Goal: Information Seeking & Learning: Learn about a topic

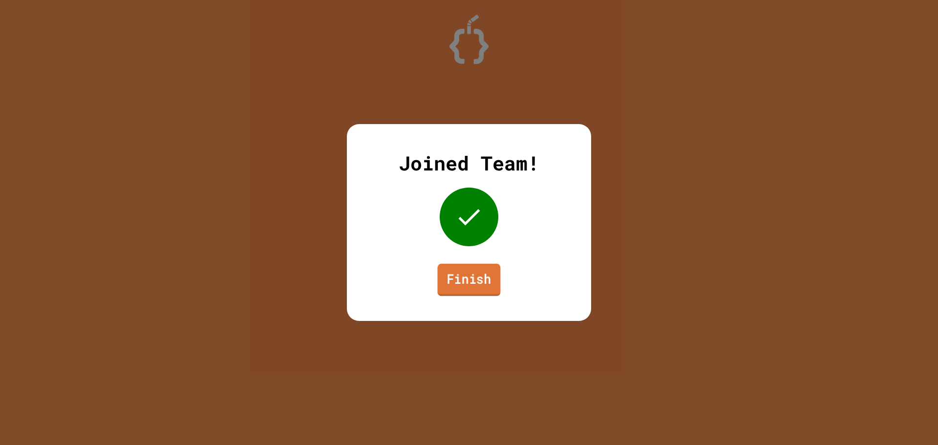
click at [469, 280] on link "Finish" at bounding box center [468, 280] width 63 height 32
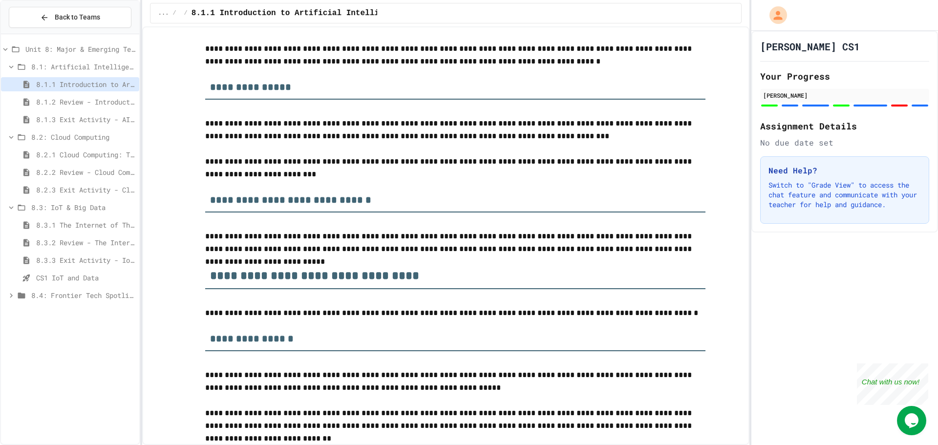
scroll to position [2051, 0]
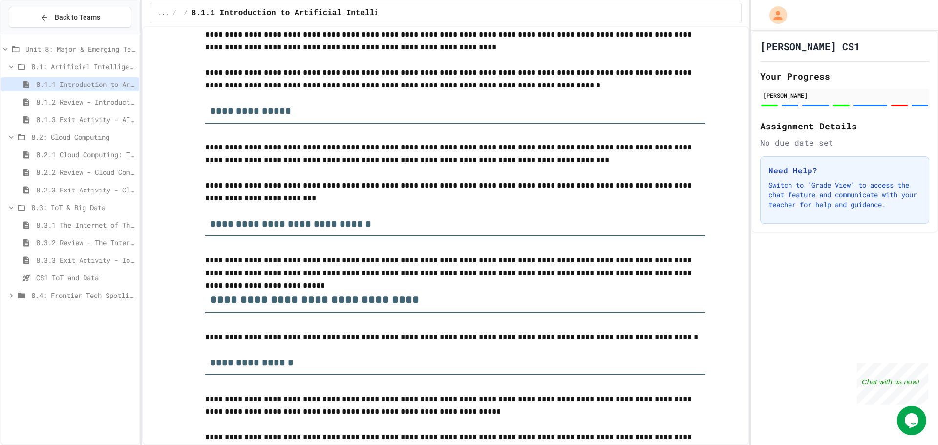
click at [70, 269] on div "8.3.3 Exit Activity - IoT Data Detective Challenge" at bounding box center [70, 262] width 138 height 18
click at [70, 267] on div "8.3.3 Exit Activity - IoT Data Detective Challenge" at bounding box center [70, 260] width 138 height 14
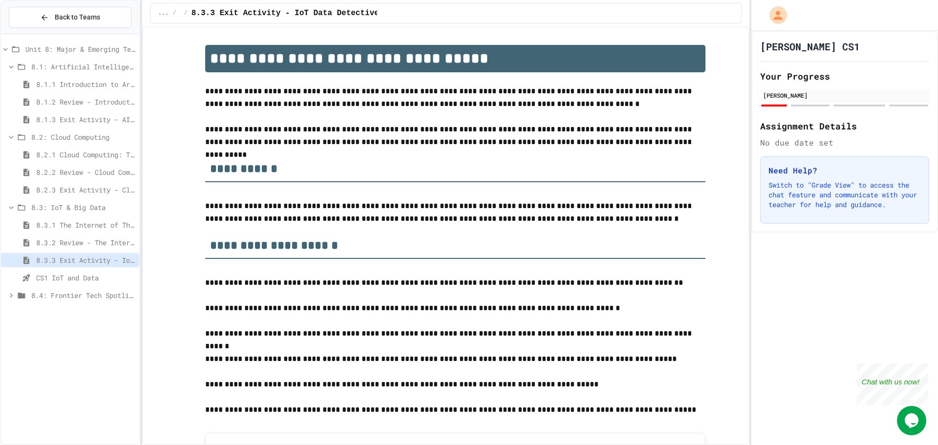
click at [75, 247] on span "8.3.2 Review - The Internet of Things and Big Data" at bounding box center [85, 242] width 99 height 10
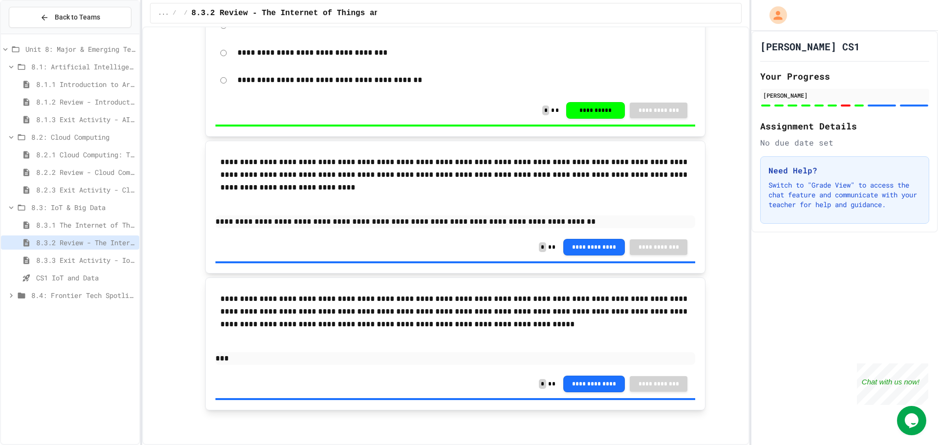
scroll to position [1711, 0]
click at [86, 261] on span "8.3.3 Exit Activity - IoT Data Detective Challenge" at bounding box center [85, 260] width 99 height 10
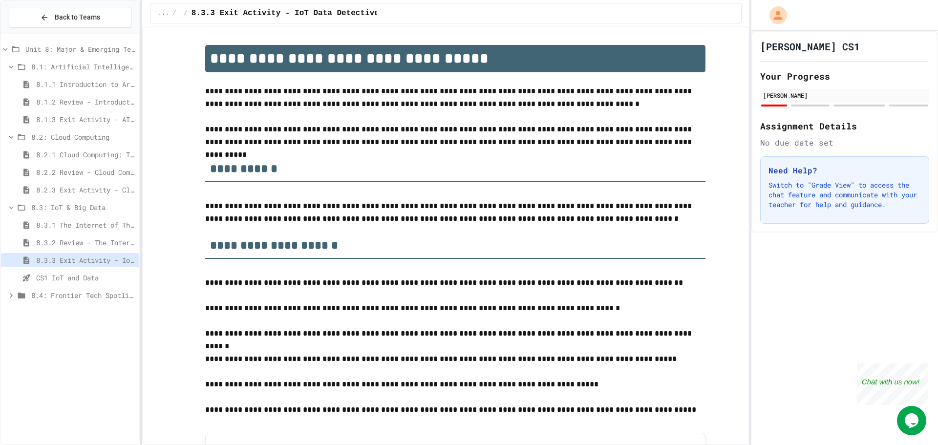
click at [114, 227] on span "8.3.1 The Internet of Things and Big Data: Our Connected Digital World" at bounding box center [85, 225] width 99 height 10
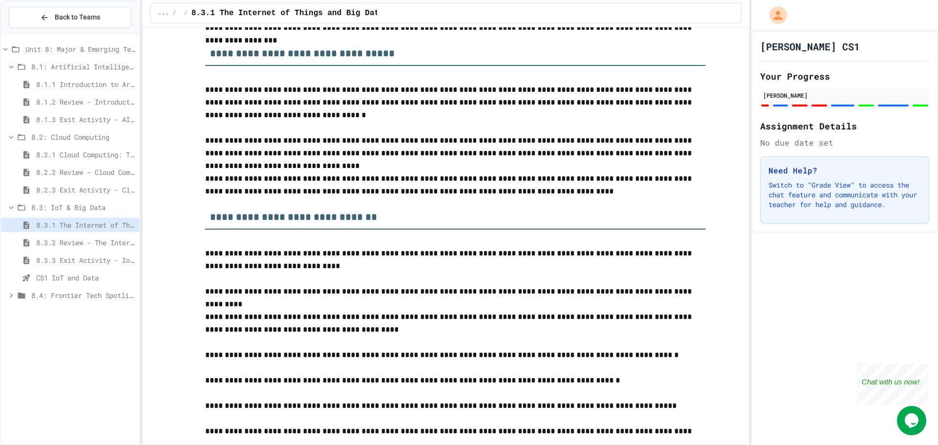
scroll to position [4038, 0]
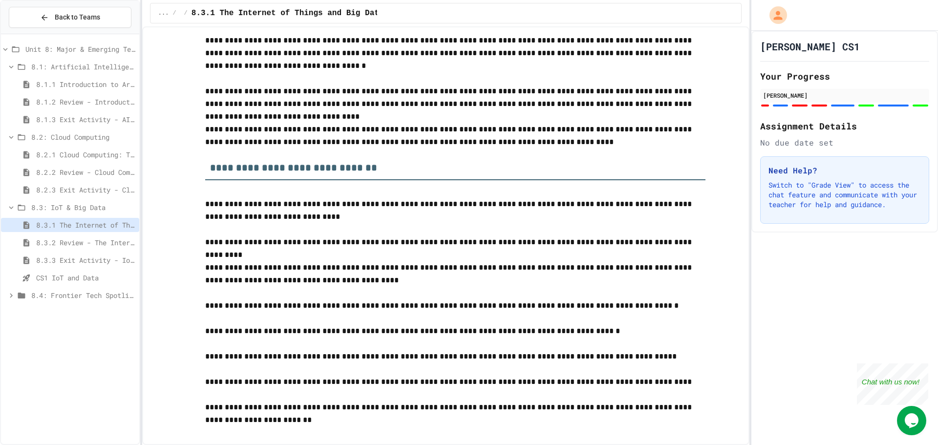
click at [46, 254] on div "8.3.3 Exit Activity - IoT Data Detective Challenge" at bounding box center [70, 260] width 138 height 14
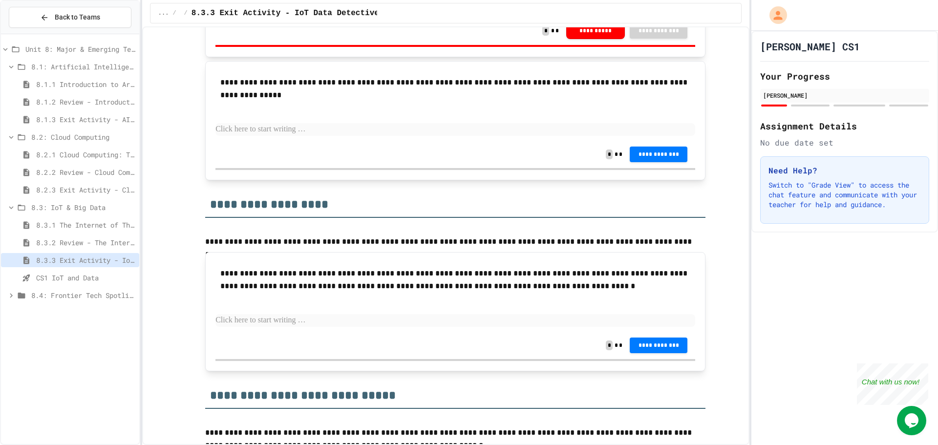
scroll to position [546, 0]
